Goal: Task Accomplishment & Management: Use online tool/utility

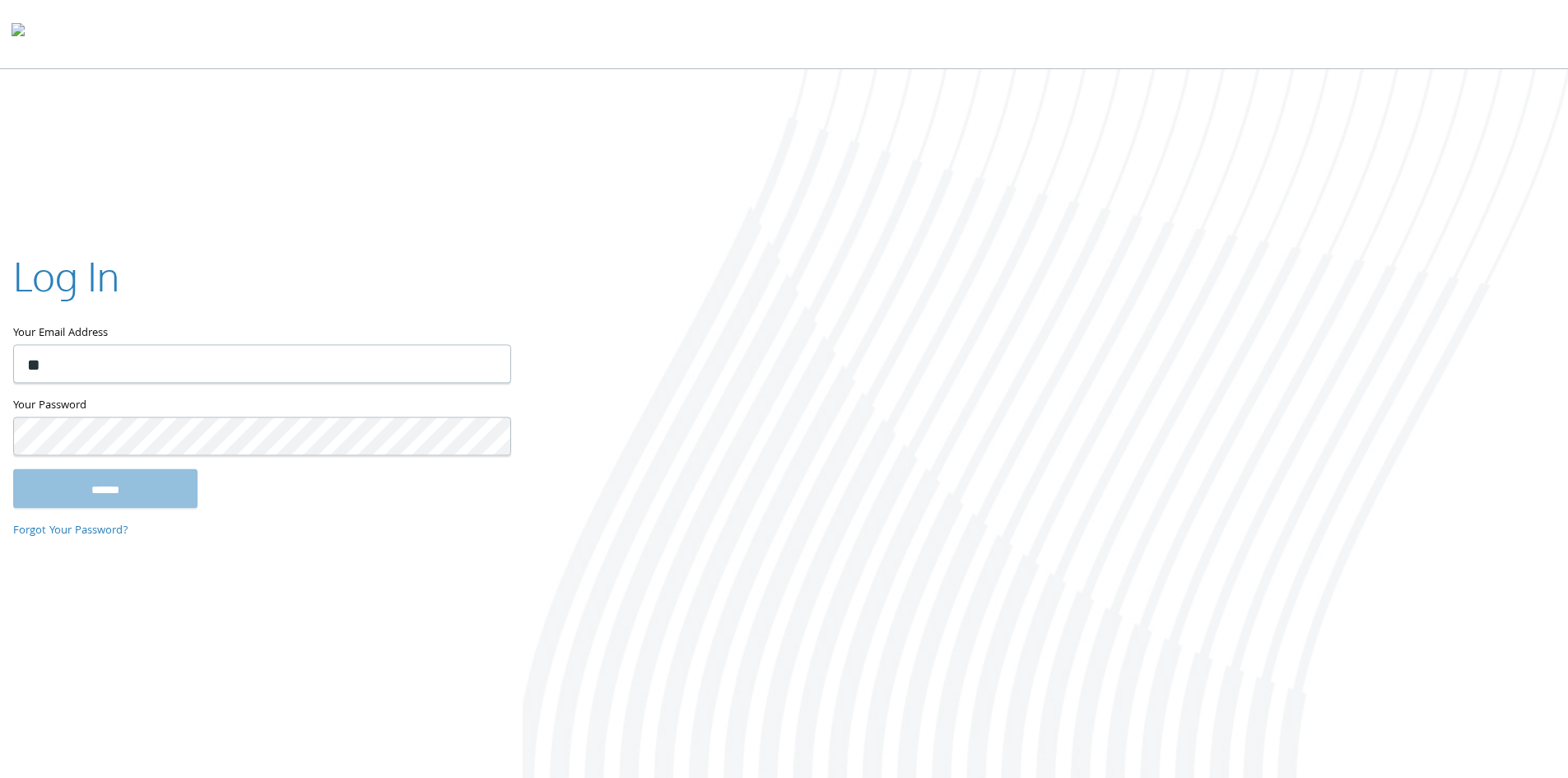
type input "**********"
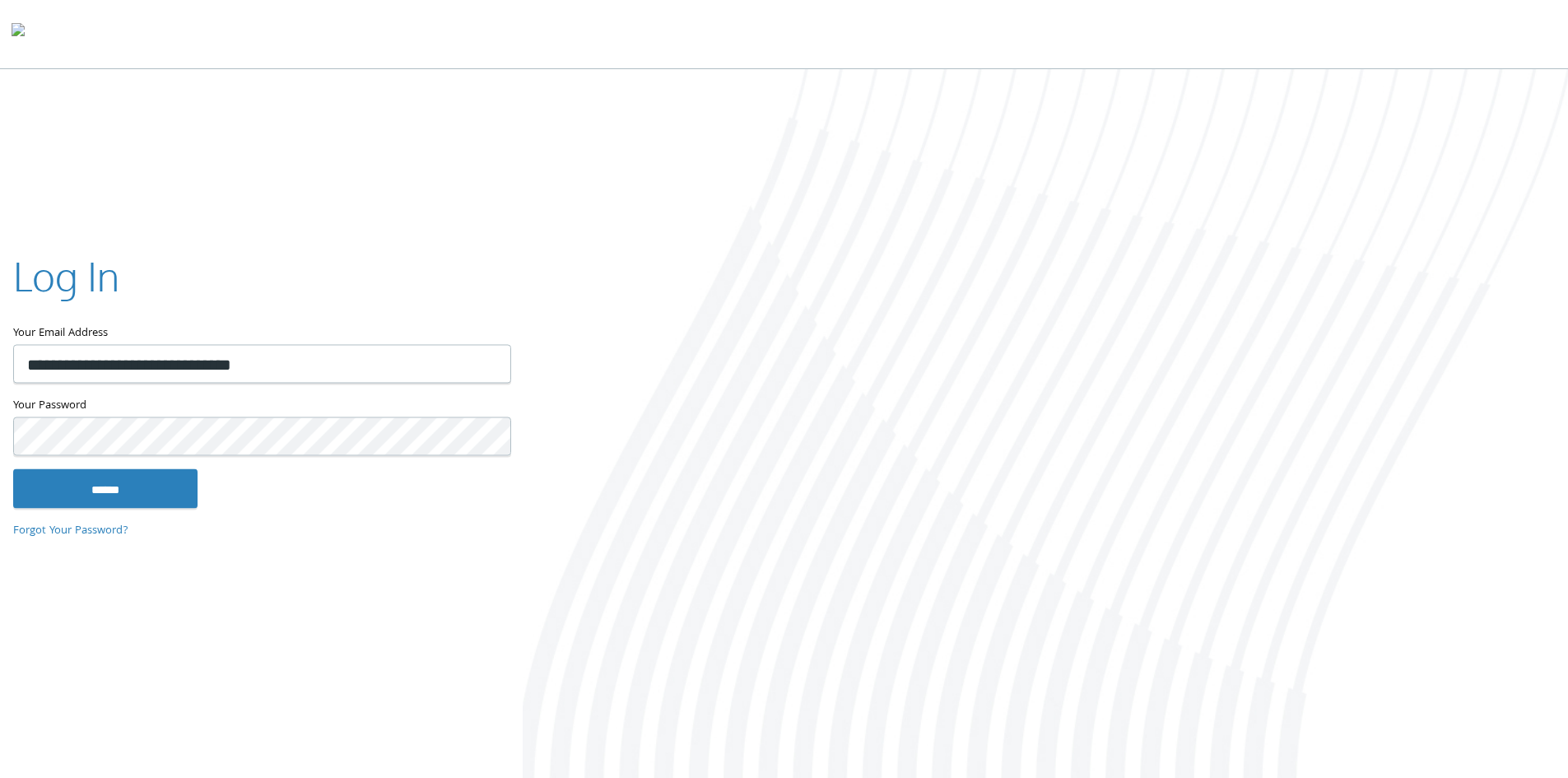
click at [13, 469] on input "******" at bounding box center [105, 488] width 184 height 39
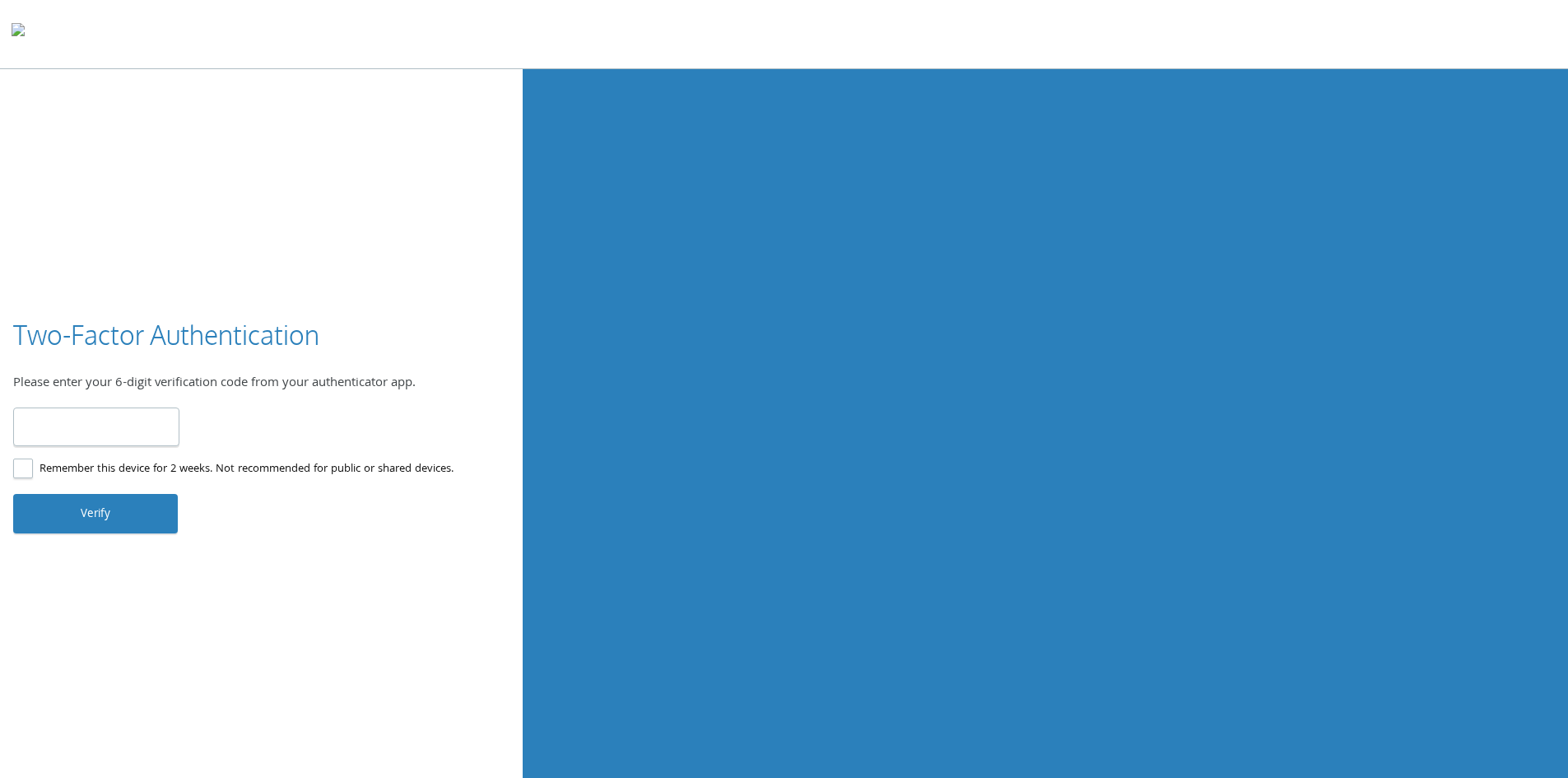
type input "******"
